Goal: Task Accomplishment & Management: Manage account settings

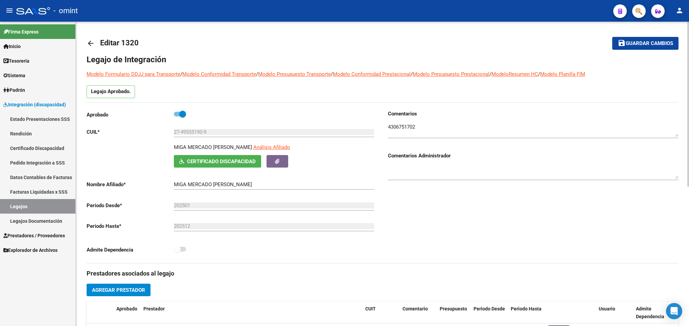
click at [687, 29] on div at bounding box center [688, 174] width 2 height 304
click at [687, 29] on div at bounding box center [688, 104] width 2 height 165
click at [92, 44] on mat-icon "arrow_back" at bounding box center [91, 43] width 8 height 8
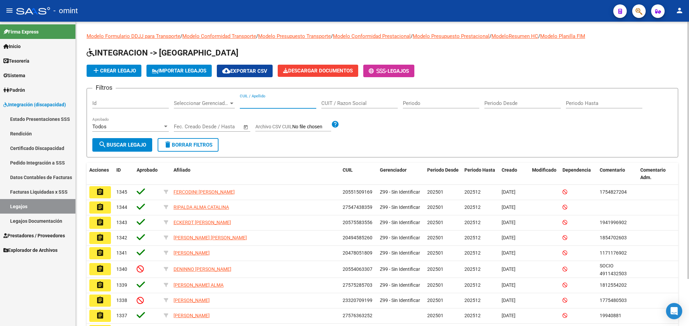
click at [255, 102] on input "CUIL / Apellido" at bounding box center [278, 103] width 76 height 6
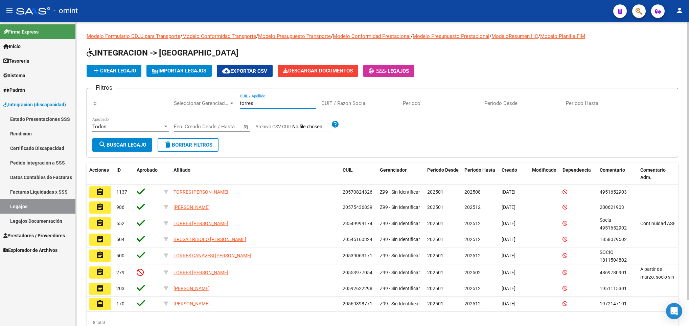
type input "torres"
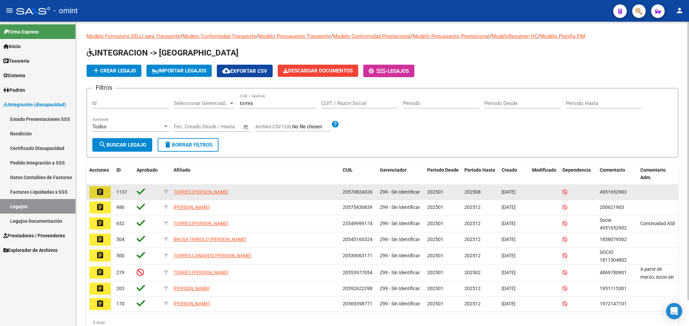
click at [97, 194] on mat-icon "assignment" at bounding box center [100, 192] width 8 height 8
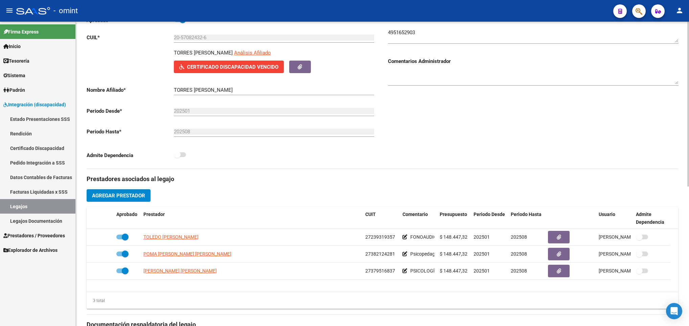
scroll to position [101, 0]
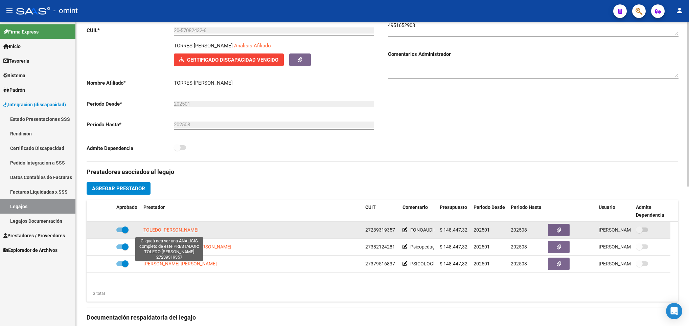
click at [162, 232] on span "TOLEDO [PERSON_NAME]" at bounding box center [170, 229] width 55 height 5
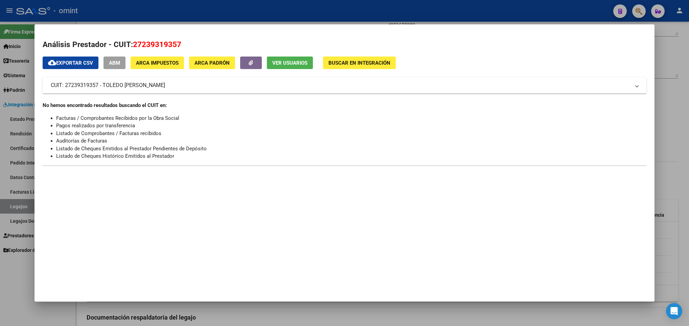
click at [679, 161] on div at bounding box center [344, 163] width 689 height 326
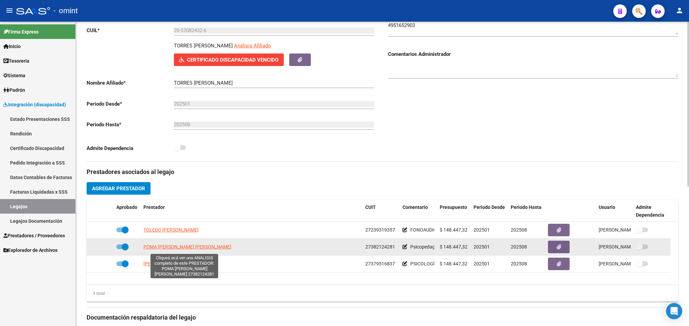
click at [218, 249] on span "POMA [PERSON_NAME] [PERSON_NAME]" at bounding box center [187, 246] width 88 height 5
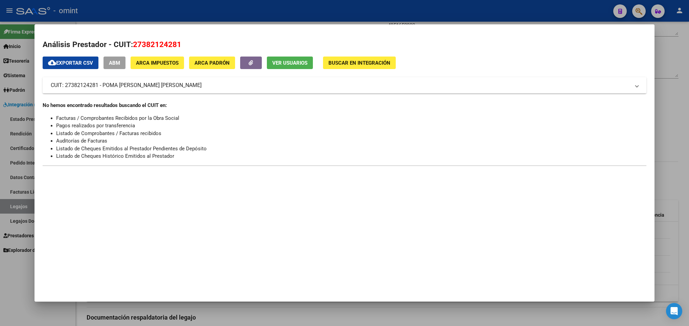
click at [674, 160] on div at bounding box center [344, 163] width 689 height 326
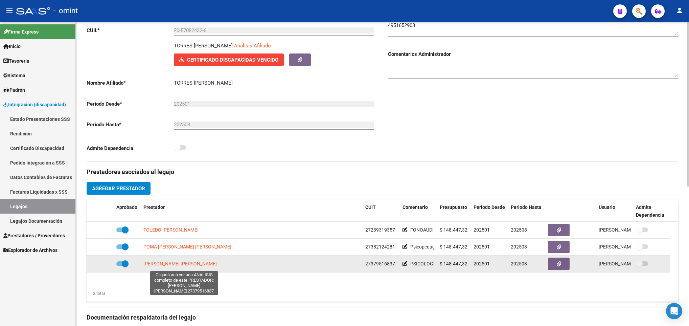
click at [208, 266] on span "[PERSON_NAME] [PERSON_NAME]" at bounding box center [179, 263] width 73 height 5
type textarea "27379516837"
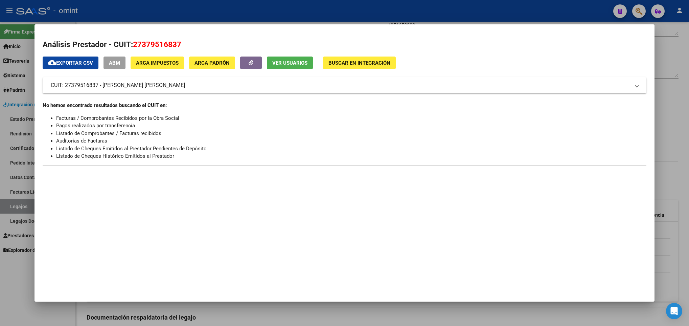
click at [672, 122] on div at bounding box center [344, 163] width 689 height 326
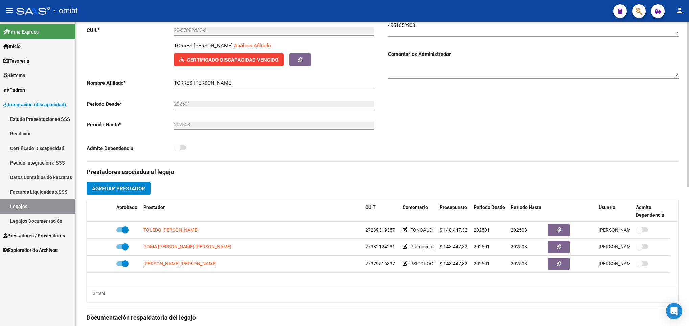
click at [192, 33] on input "20-57082432-6" at bounding box center [274, 30] width 200 height 6
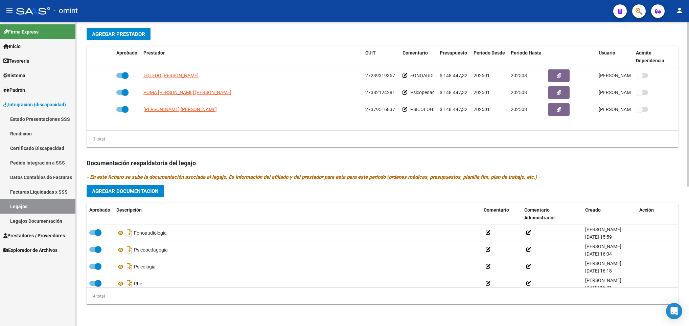
click at [688, 270] on html "menu - omint person Firma Express Inicio Instructivos Contacto OS Tesorería Ext…" at bounding box center [344, 163] width 689 height 326
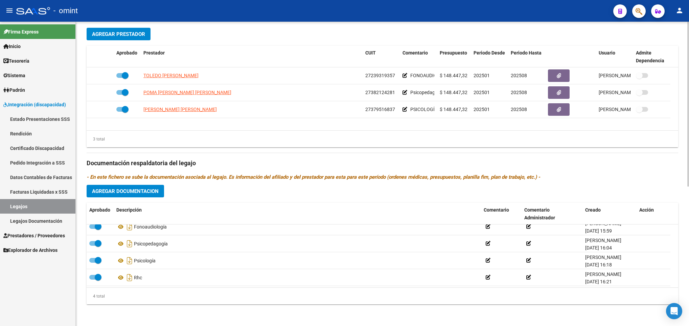
scroll to position [7, 0]
click at [686, 36] on div "arrow_back Editar 1137 save Guardar cambios Legajo de Integración Modelo Formul…" at bounding box center [382, 46] width 613 height 560
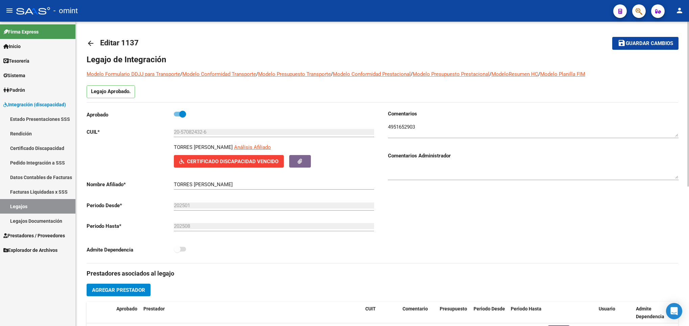
click at [687, 32] on div at bounding box center [688, 174] width 2 height 304
click at [296, 158] on button "button" at bounding box center [300, 161] width 22 height 13
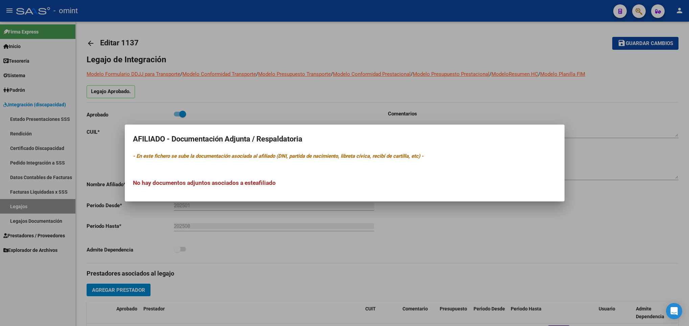
click at [274, 117] on div at bounding box center [344, 163] width 689 height 326
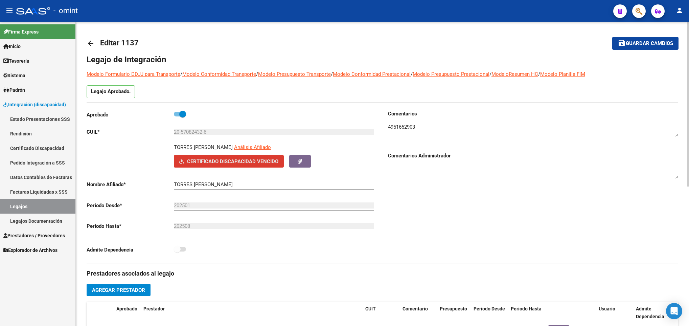
click at [229, 157] on button "Certificado Discapacidad Vencido" at bounding box center [229, 161] width 110 height 13
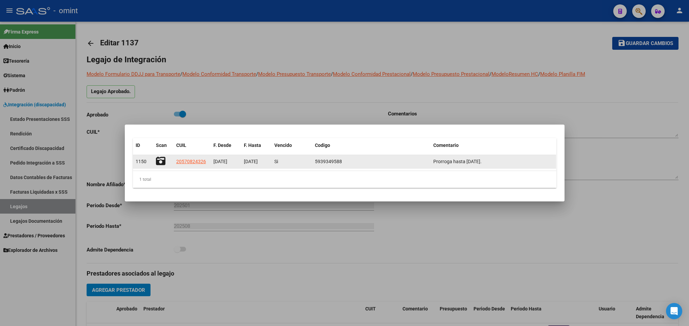
click at [159, 162] on icon at bounding box center [160, 160] width 9 height 9
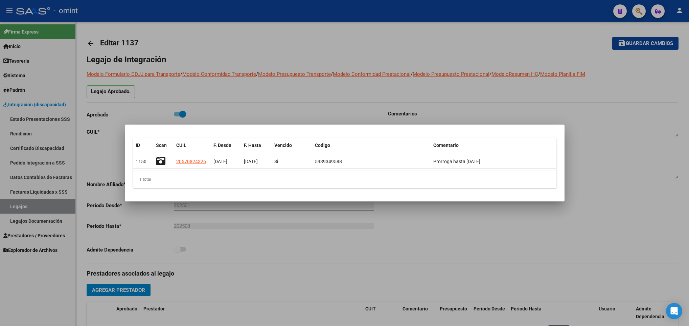
click at [435, 279] on div at bounding box center [344, 163] width 689 height 326
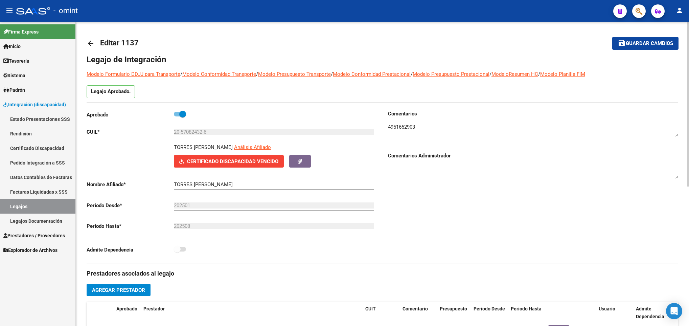
scroll to position [257, 0]
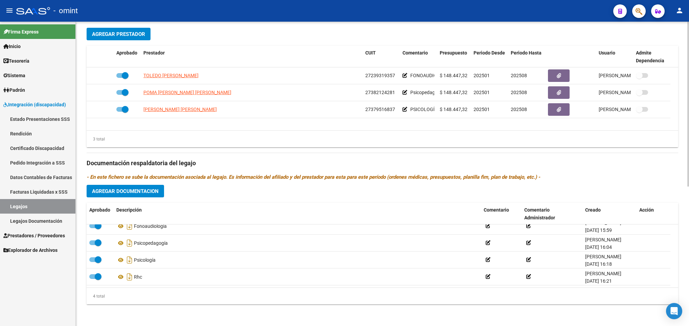
click at [688, 211] on html "menu - omint person Firma Express Inicio Instructivos Contacto OS Tesorería Ext…" at bounding box center [344, 163] width 689 height 326
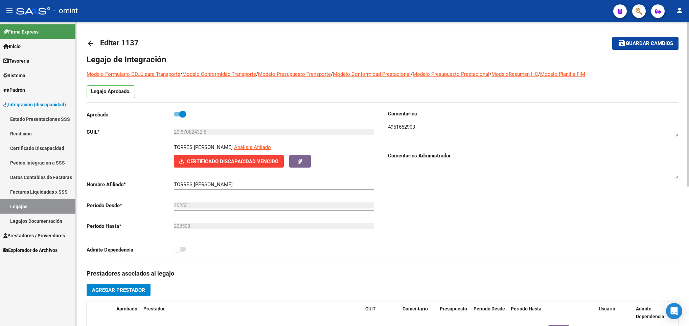
click at [687, 29] on div at bounding box center [688, 174] width 2 height 304
click at [188, 146] on p "TORRES [PERSON_NAME]" at bounding box center [203, 146] width 59 height 7
click at [89, 43] on mat-icon "arrow_back" at bounding box center [91, 43] width 8 height 8
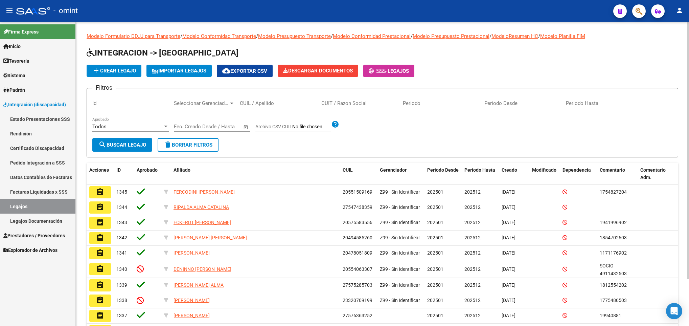
click at [264, 102] on input "CUIL / Apellido" at bounding box center [278, 103] width 76 height 6
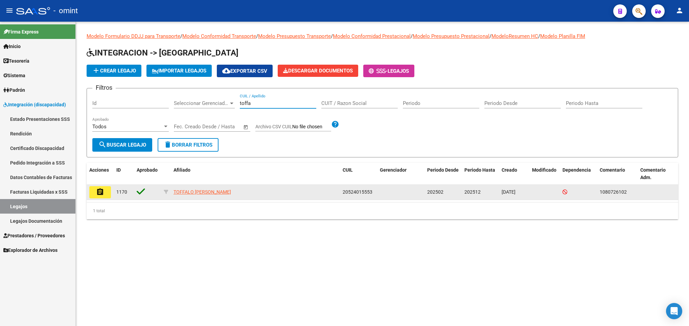
type input "toffa"
click at [98, 187] on button "assignment" at bounding box center [100, 192] width 22 height 12
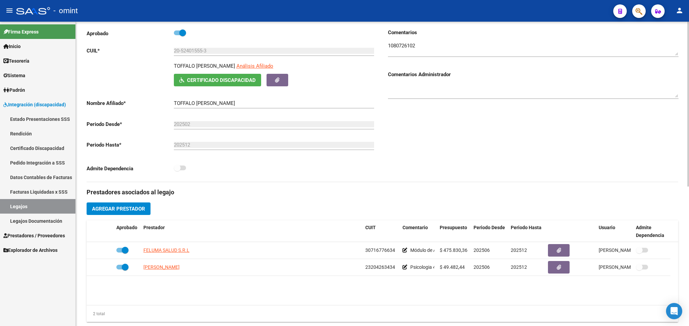
scroll to position [101, 0]
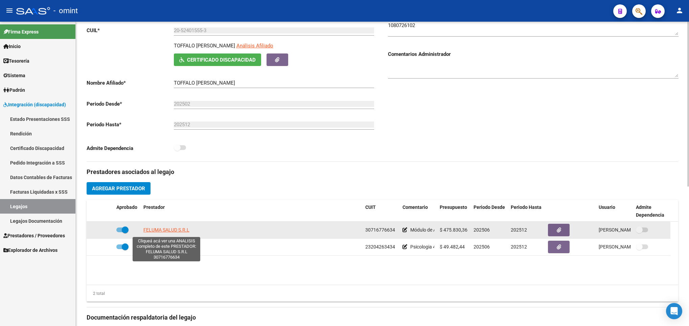
click at [171, 230] on span "FELUMA SALUD S.R.L" at bounding box center [166, 229] width 46 height 5
type textarea "30716776634"
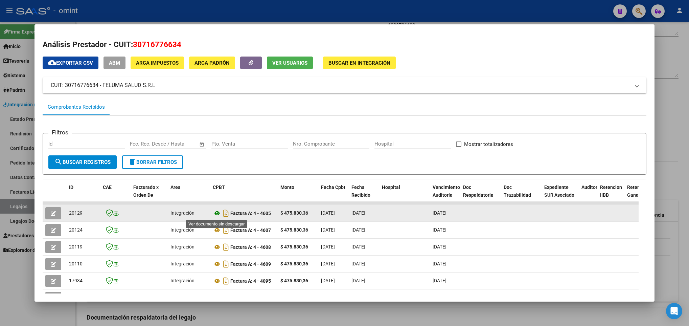
click at [216, 211] on icon at bounding box center [217, 213] width 9 height 8
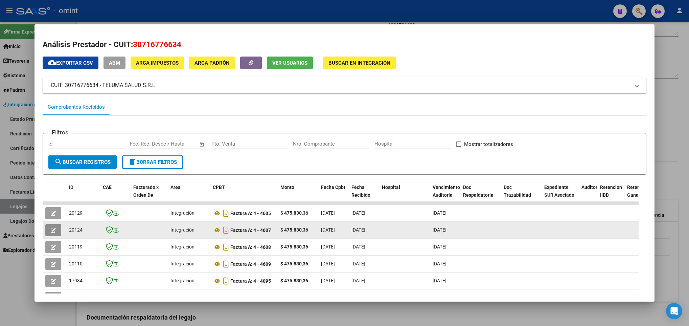
click at [51, 229] on icon "button" at bounding box center [53, 230] width 5 height 5
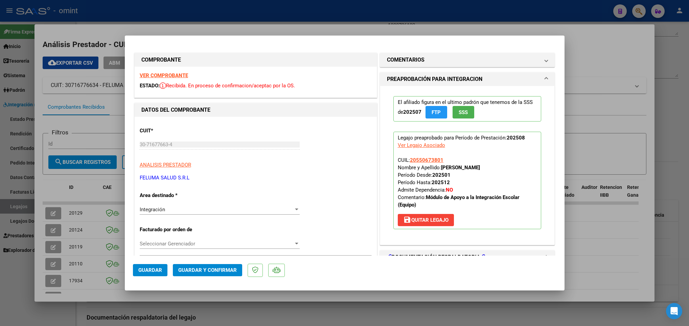
click at [36, 234] on div at bounding box center [344, 163] width 689 height 326
type input "$ 0,00"
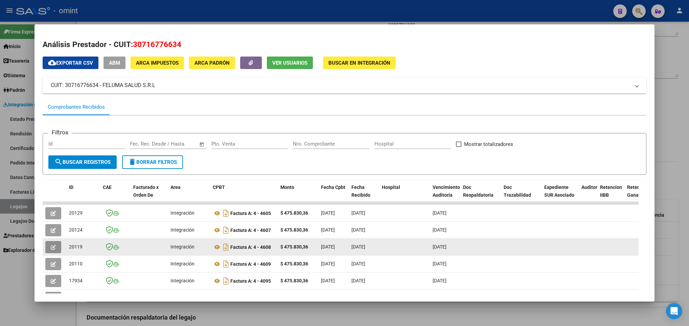
click at [51, 246] on icon "button" at bounding box center [53, 246] width 5 height 5
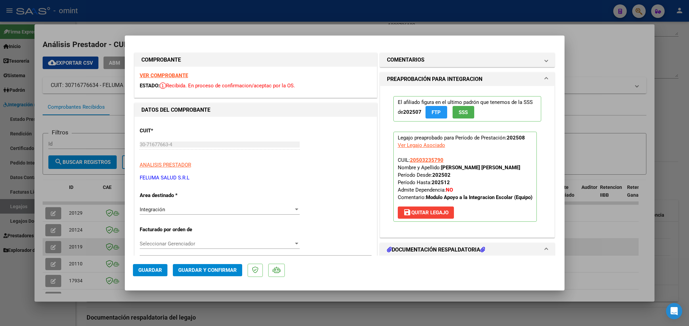
click at [51, 246] on div at bounding box center [344, 163] width 689 height 326
type input "$ 0,00"
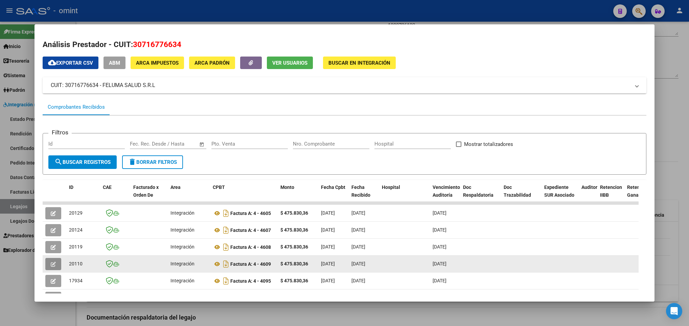
click at [54, 258] on button "button" at bounding box center [53, 264] width 16 height 12
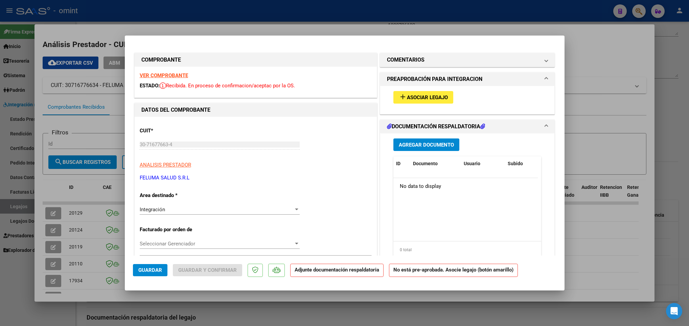
click at [161, 74] on strong "VER COMPROBANTE" at bounding box center [164, 75] width 48 height 6
click at [110, 237] on div at bounding box center [344, 163] width 689 height 326
type input "$ 0,00"
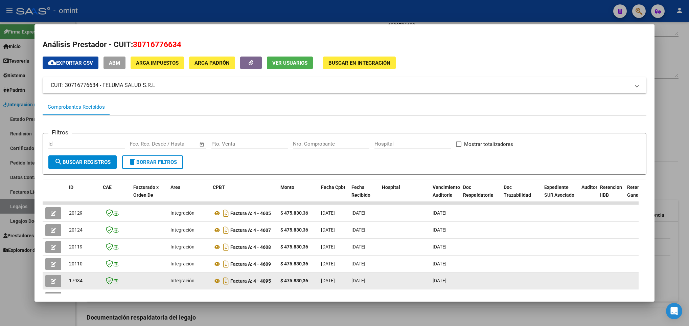
click at [54, 278] on span "button" at bounding box center [53, 281] width 5 height 6
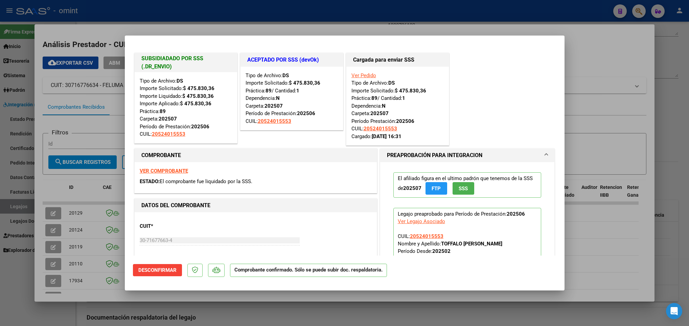
click at [76, 235] on div at bounding box center [344, 163] width 689 height 326
type input "$ 0,00"
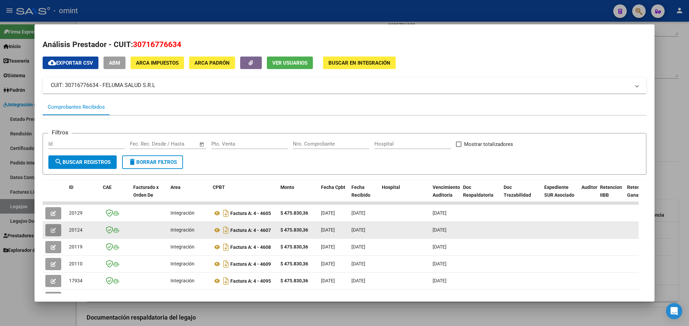
click at [53, 232] on icon "button" at bounding box center [53, 230] width 5 height 5
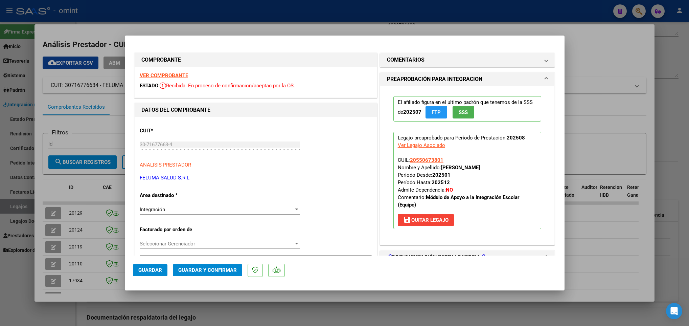
click at [181, 77] on strong "VER COMPROBANTE" at bounding box center [164, 75] width 48 height 6
click at [90, 161] on div at bounding box center [344, 163] width 689 height 326
type input "$ 0,00"
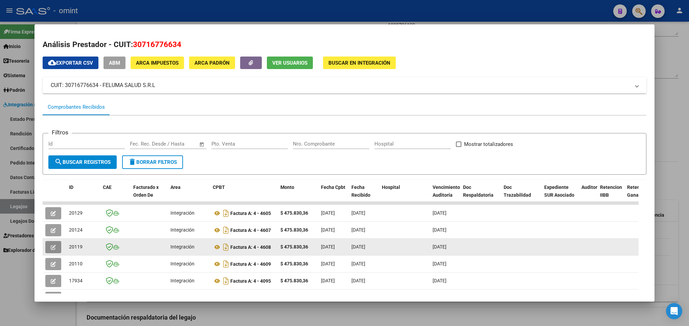
click at [48, 246] on button "button" at bounding box center [53, 247] width 16 height 12
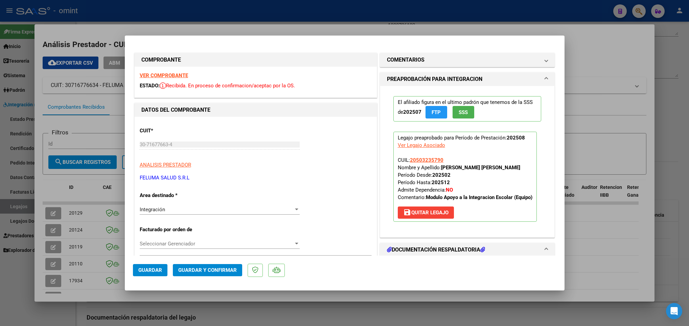
click at [169, 76] on strong "VER COMPROBANTE" at bounding box center [164, 75] width 48 height 6
click at [87, 83] on div at bounding box center [344, 163] width 689 height 326
type input "$ 0,00"
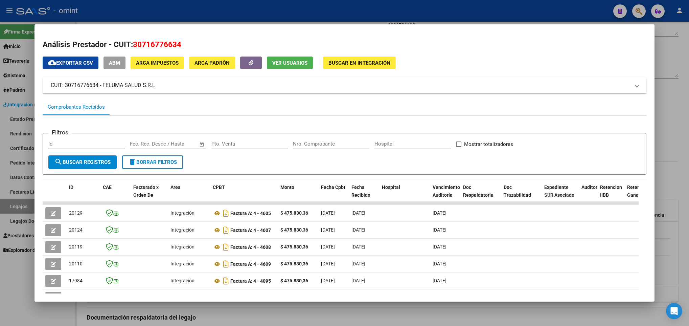
click at [104, 315] on div at bounding box center [344, 163] width 689 height 326
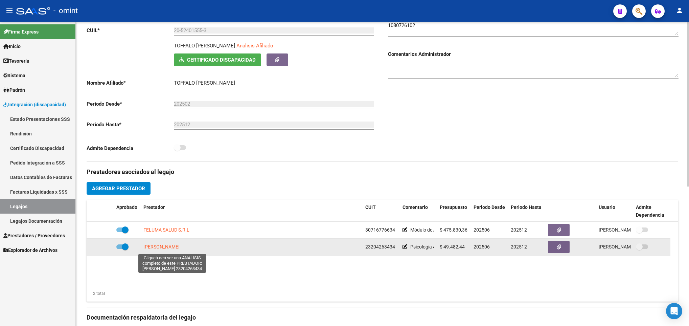
click at [180, 249] on span "[PERSON_NAME]" at bounding box center [161, 246] width 36 height 5
type textarea "23204263434"
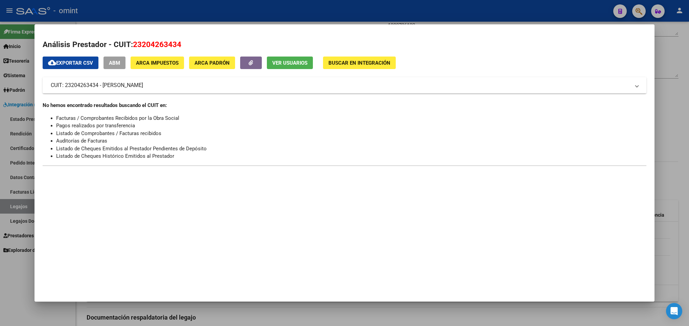
click at [148, 307] on div at bounding box center [344, 163] width 689 height 326
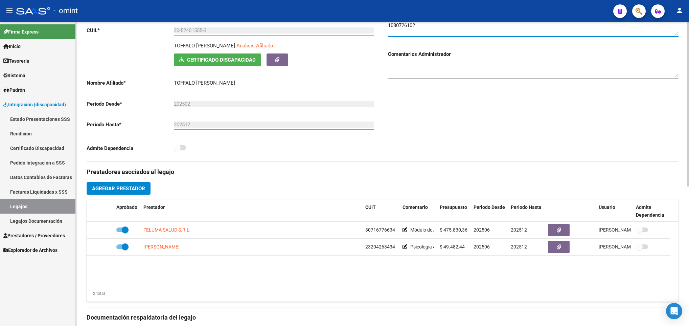
click at [409, 24] on textarea at bounding box center [533, 29] width 290 height 14
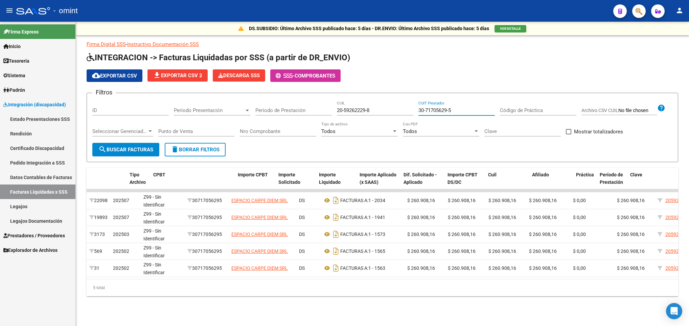
scroll to position [0, 169]
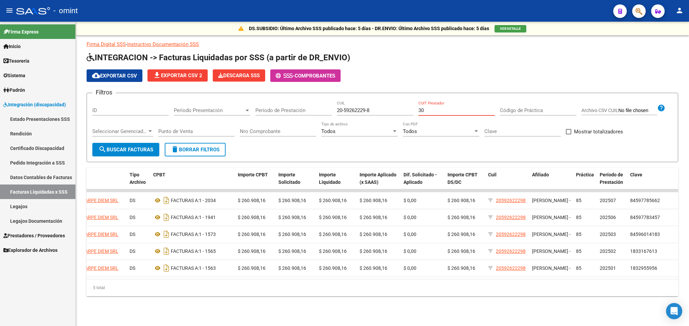
type input "3"
click at [370, 109] on input "20-59262229-8" at bounding box center [375, 110] width 76 height 6
type input "2"
paste input "20-57082432-6"
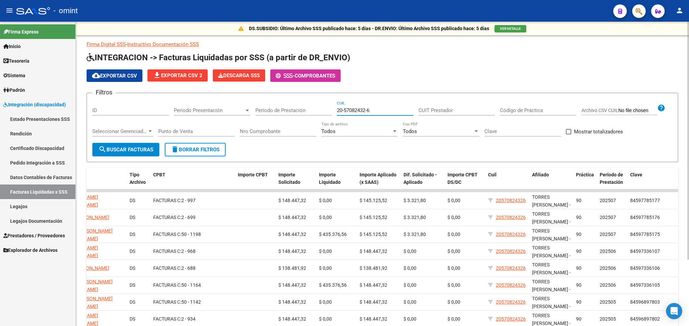
scroll to position [85, 0]
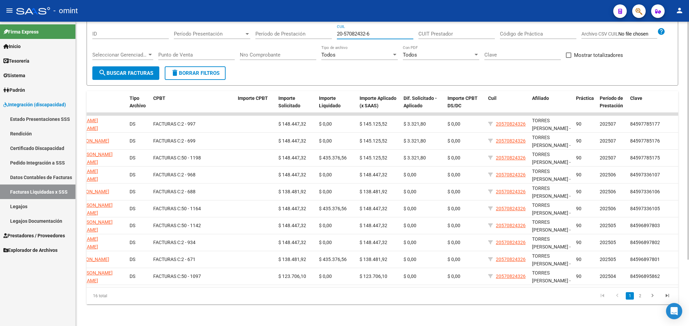
click at [687, 276] on div at bounding box center [688, 174] width 2 height 304
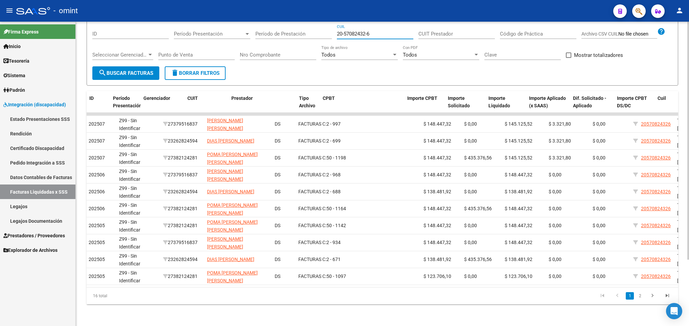
scroll to position [0, 0]
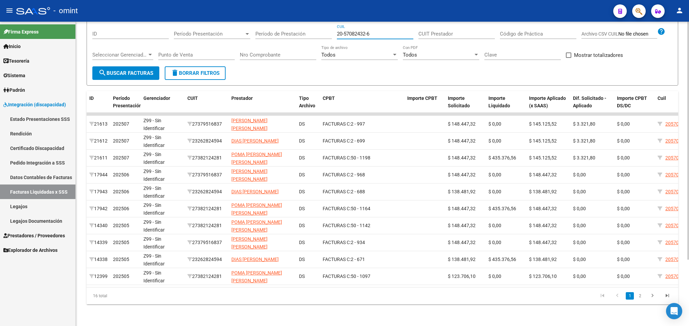
type input "20-57082432-6"
click at [592, 287] on div "16 total 1 2" at bounding box center [382, 295] width 591 height 17
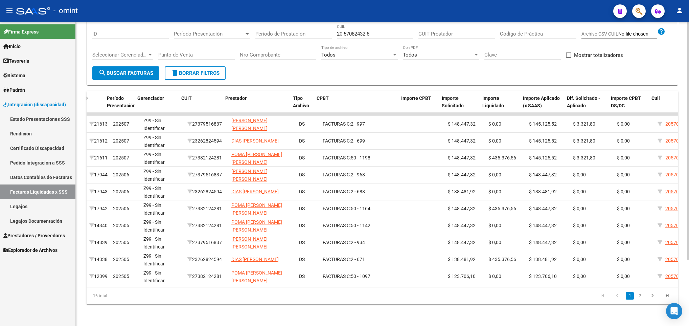
scroll to position [0, 169]
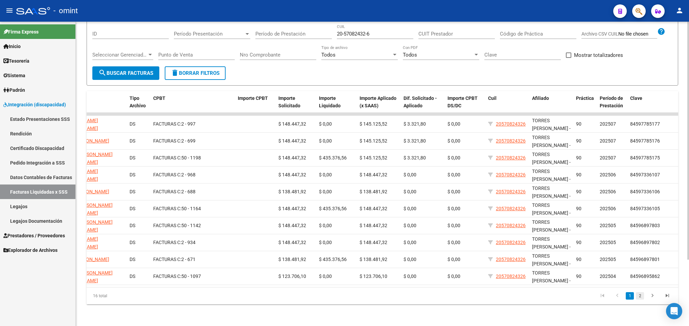
click at [639, 297] on link "2" at bounding box center [640, 295] width 8 height 7
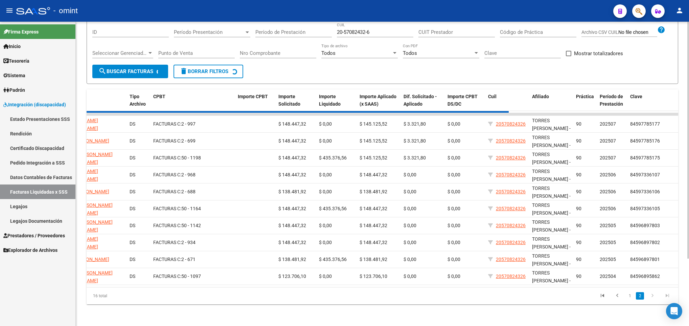
scroll to position [17, 0]
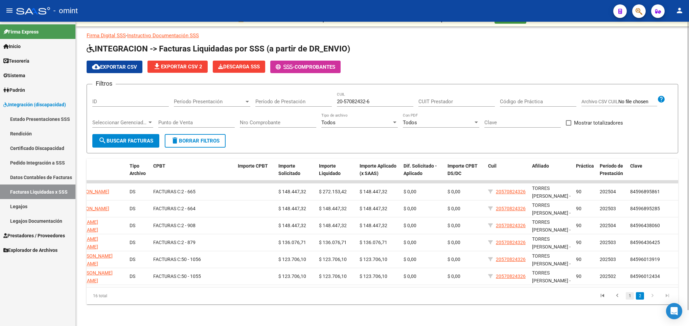
click at [629, 296] on link "1" at bounding box center [630, 295] width 8 height 7
